Goal: Find specific page/section

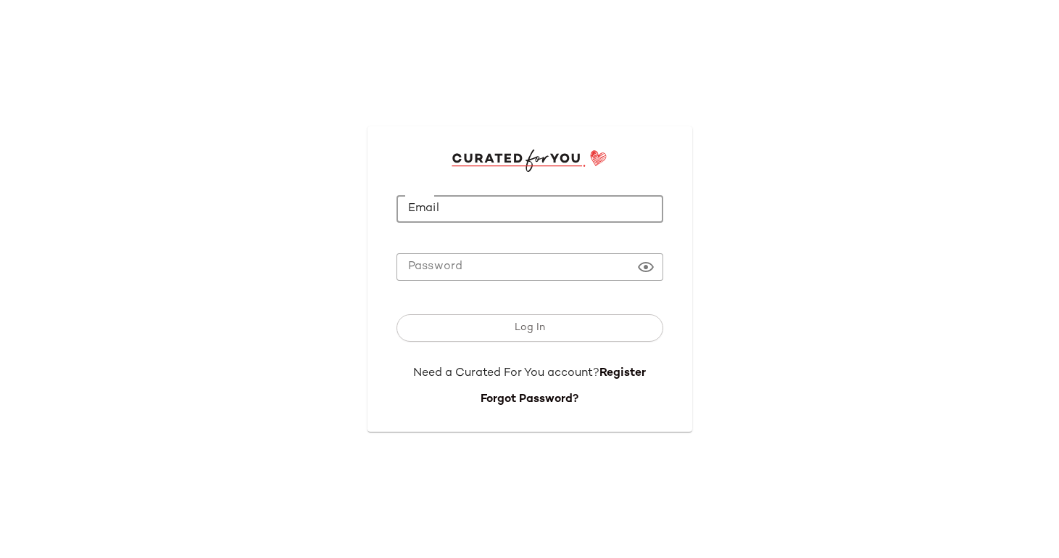
click at [524, 212] on input "Email" at bounding box center [530, 209] width 267 height 28
type input "**********"
click at [397, 314] on button "Log In" at bounding box center [530, 328] width 267 height 28
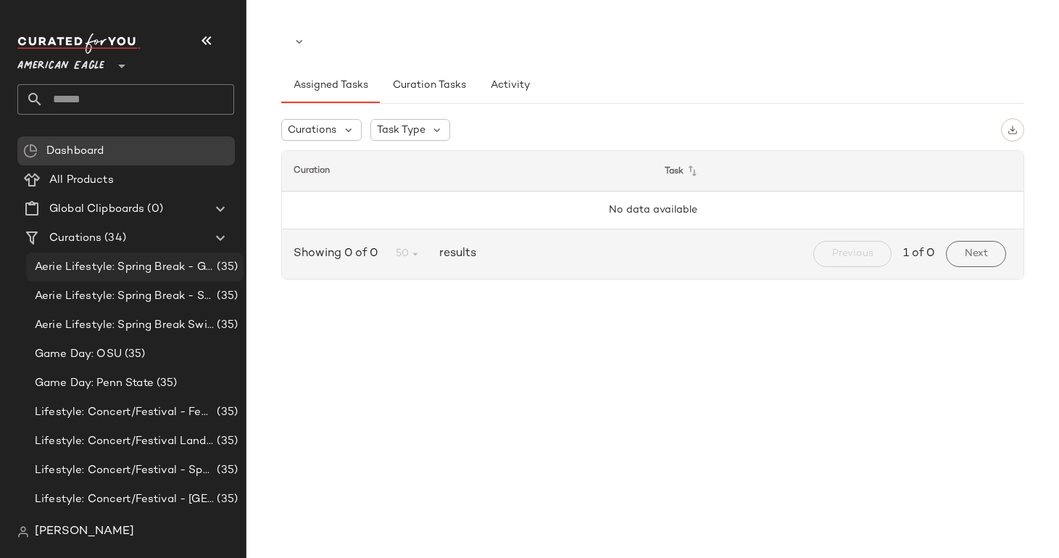
click at [84, 267] on span "Aerie Lifestyle: Spring Break - Girly/Femme" at bounding box center [124, 267] width 179 height 17
